Goal: Task Accomplishment & Management: Manage account settings

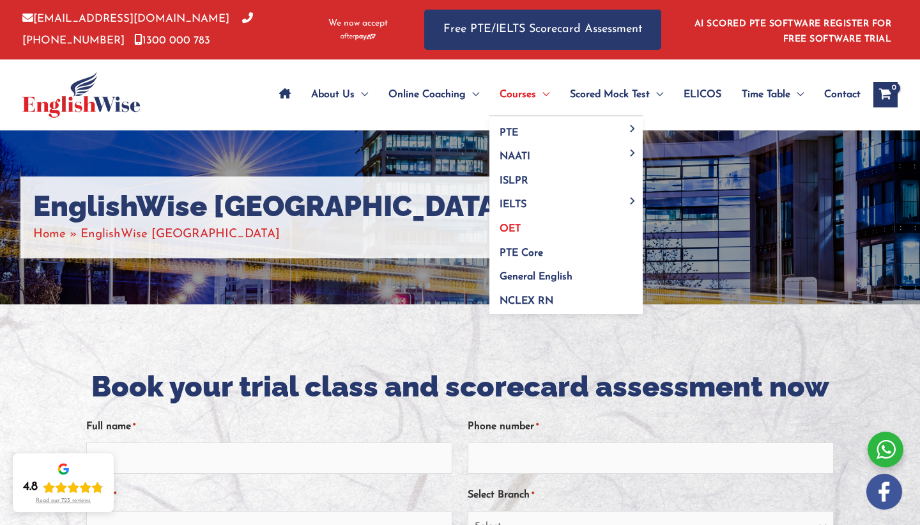
click at [513, 226] on span "OET" at bounding box center [510, 229] width 21 height 10
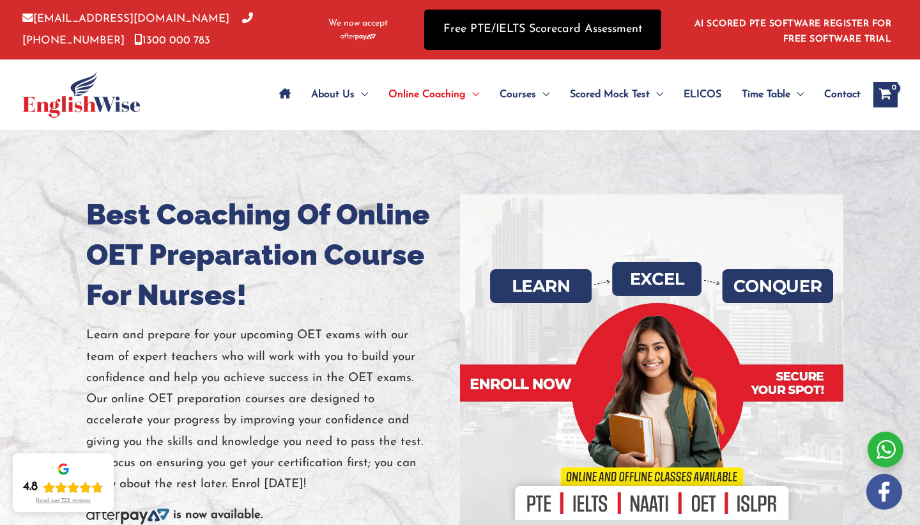
click at [596, 42] on link "Free PTE/IELTS Scorecard Assessment" at bounding box center [542, 30] width 237 height 40
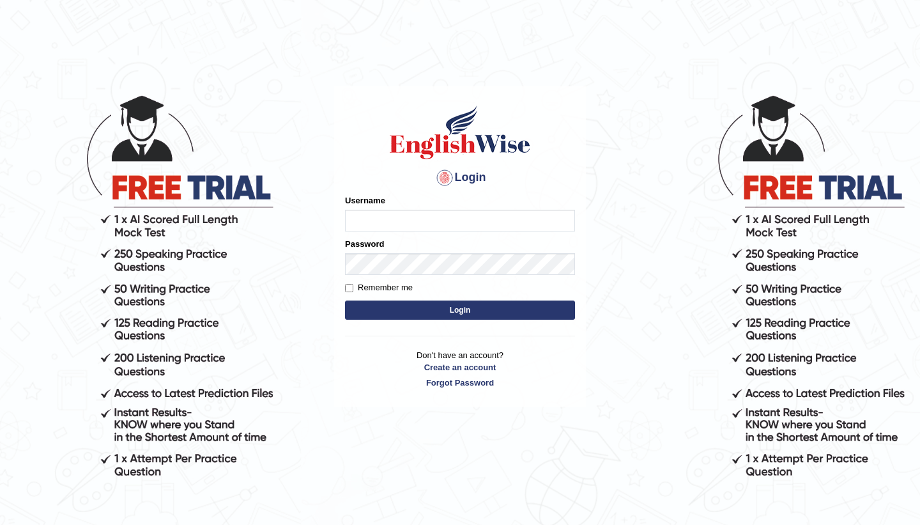
type input "santosh2025"
click at [464, 309] on button "Login" at bounding box center [460, 309] width 230 height 19
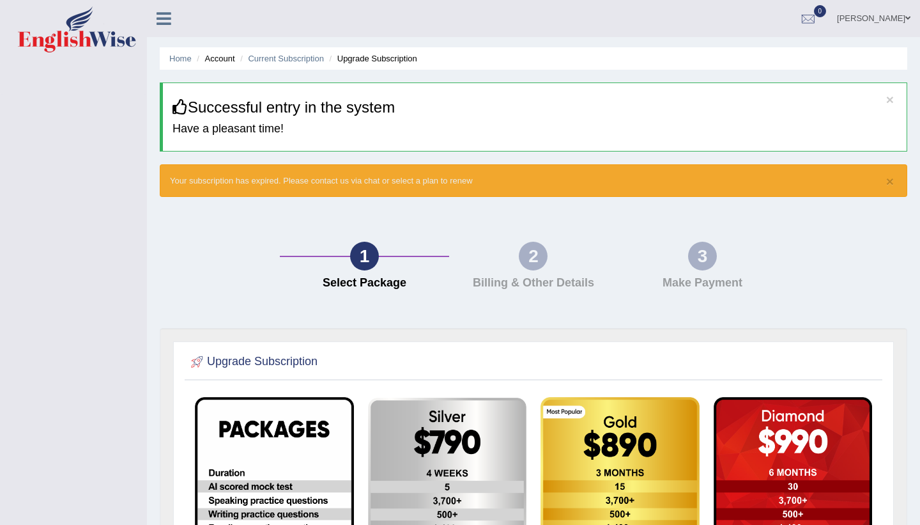
click at [529, 259] on div "2" at bounding box center [533, 256] width 29 height 29
